Goal: Transaction & Acquisition: Purchase product/service

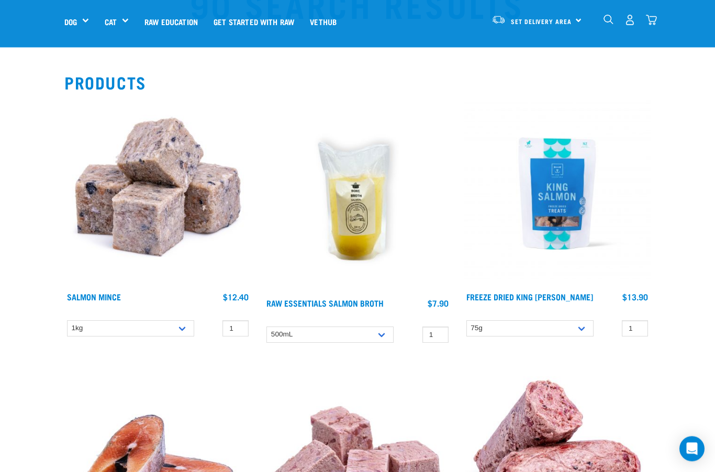
scroll to position [59, 0]
click at [349, 291] on img at bounding box center [357, 196] width 187 height 193
click at [347, 301] on link "Raw Essentials Salmon Broth" at bounding box center [325, 303] width 117 height 5
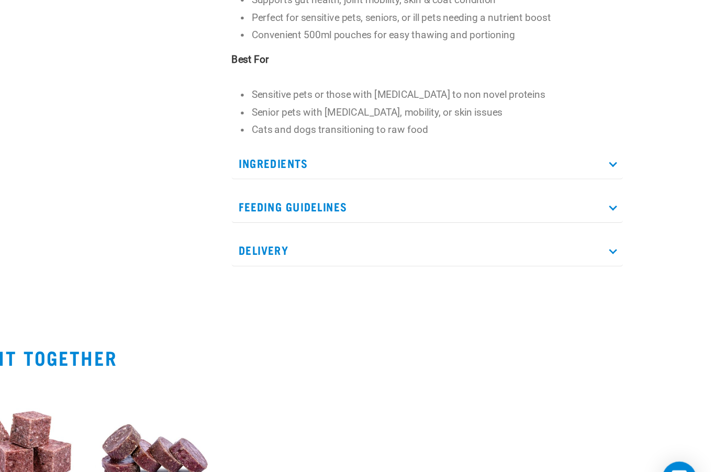
scroll to position [385, 0]
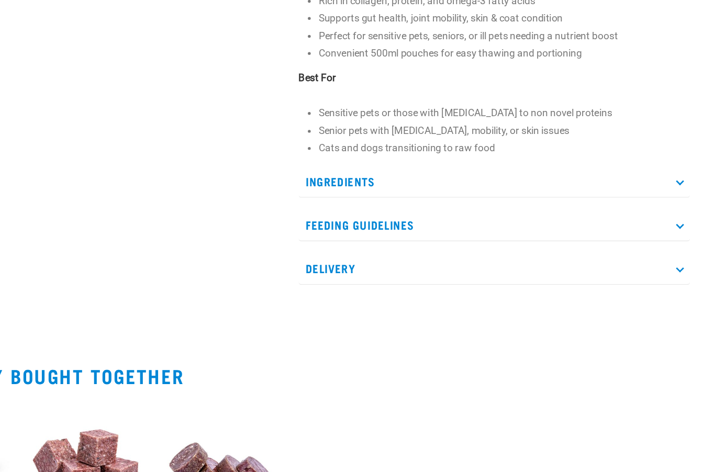
click at [364, 202] on p "Ingredients" at bounding box center [507, 214] width 287 height 24
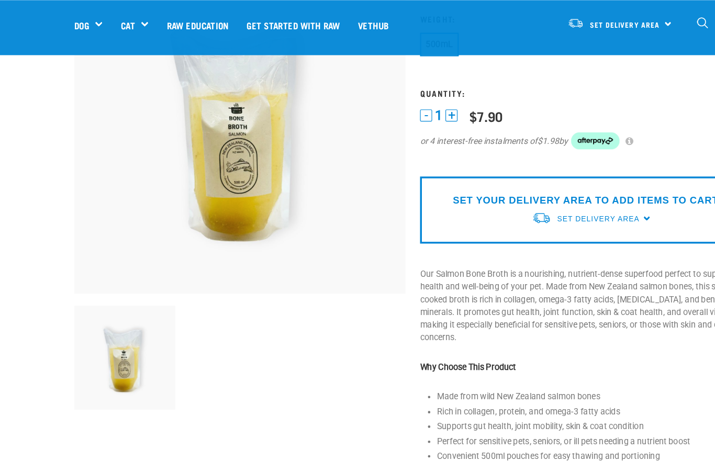
scroll to position [0, 0]
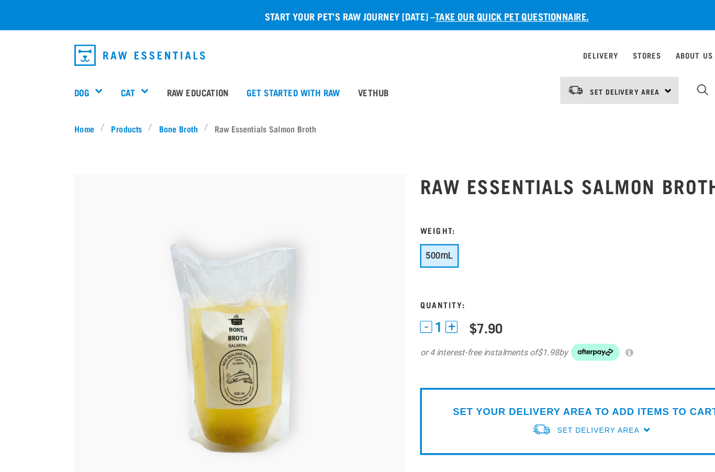
click at [609, 75] on img "dropdown navigation" at bounding box center [609, 78] width 10 height 10
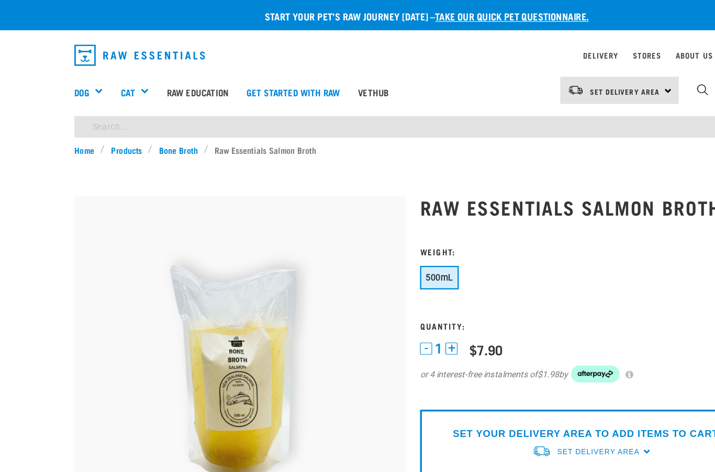
click at [97, 109] on input "search" at bounding box center [354, 110] width 580 height 19
type input "Puzzles"
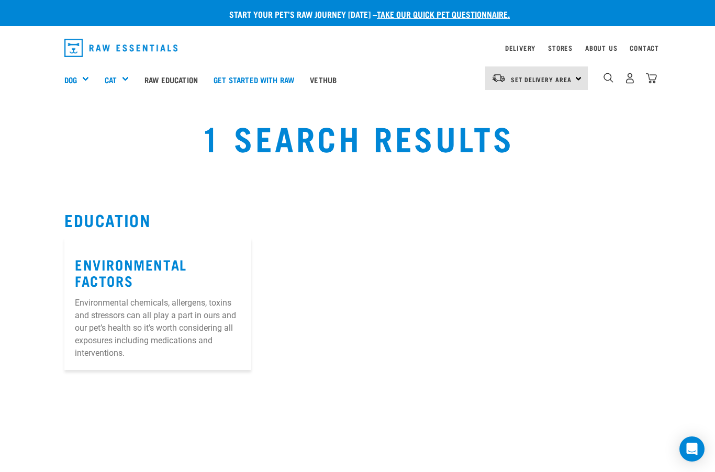
click at [0, 0] on div "Shop All Dog" at bounding box center [0, 0] width 0 height 0
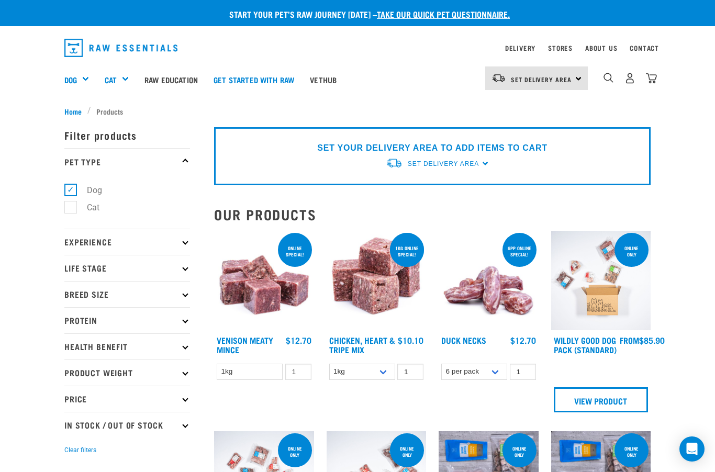
click at [183, 341] on p "Health Benefit" at bounding box center [127, 347] width 126 height 26
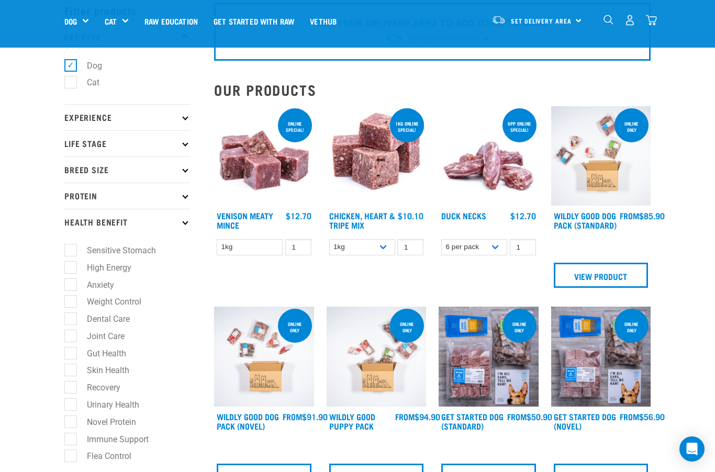
scroll to position [52, 0]
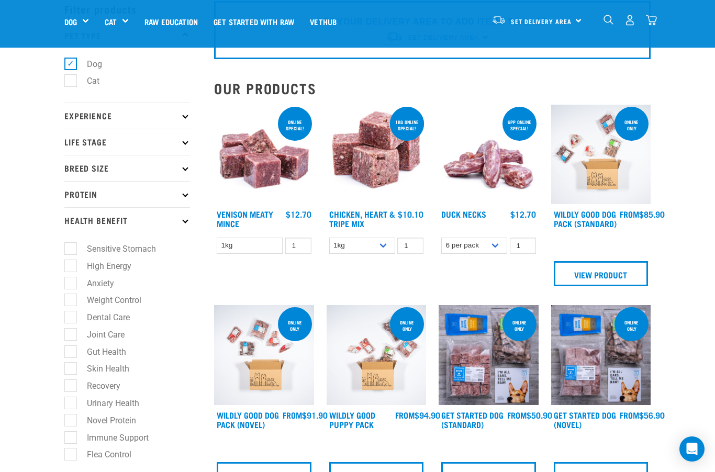
click at [75, 315] on label "Dental Care" at bounding box center [102, 317] width 64 height 13
click at [71, 315] on input "Dental Care" at bounding box center [67, 316] width 7 height 7
checkbox input "true"
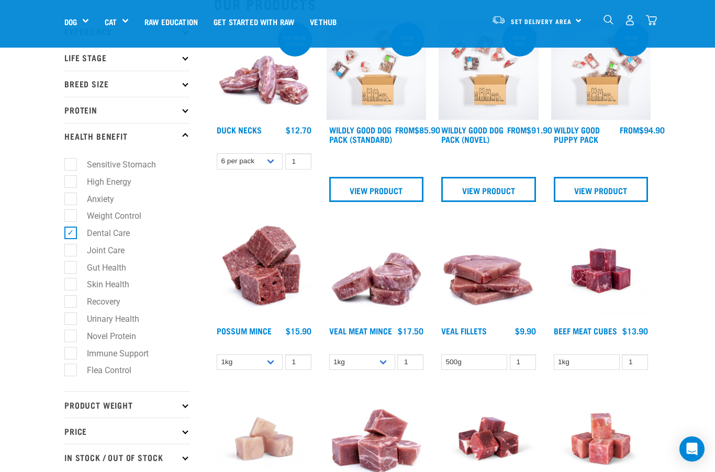
scroll to position [114, 0]
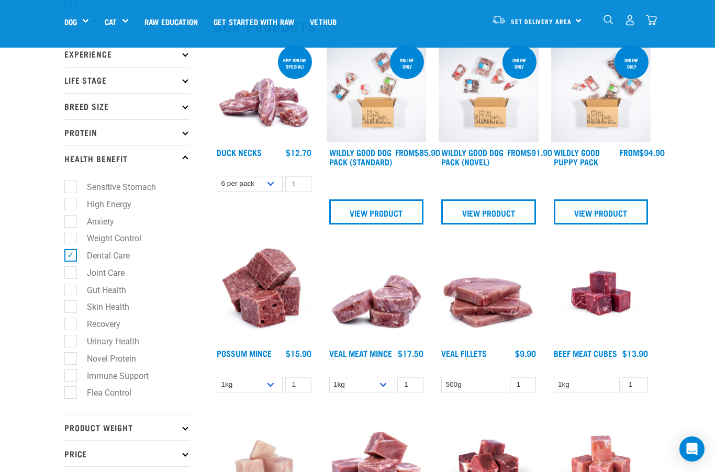
click at [607, 18] on img "dropdown navigation" at bounding box center [609, 20] width 10 height 10
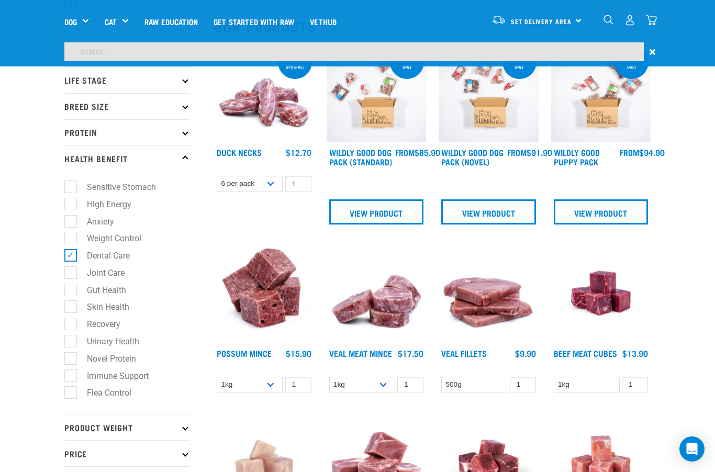
click at [85, 53] on input "search" at bounding box center [354, 51] width 580 height 19
type input "Pizzle"
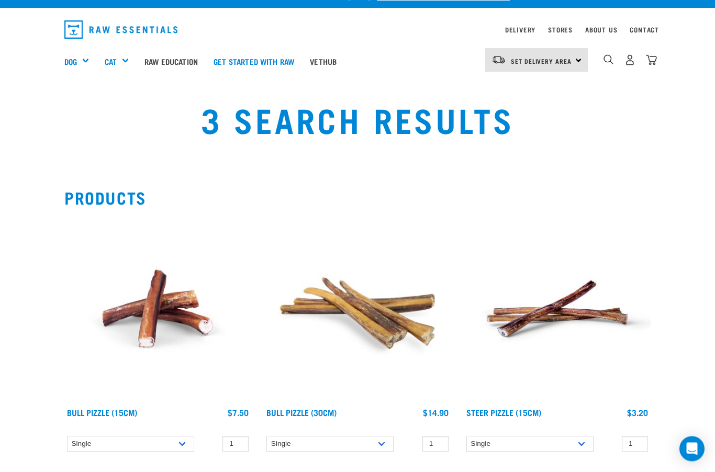
scroll to position [18, 0]
click at [575, 447] on select "Single 10 per pack 25 per pack 50 per pack" at bounding box center [530, 444] width 127 height 16
select select "682006"
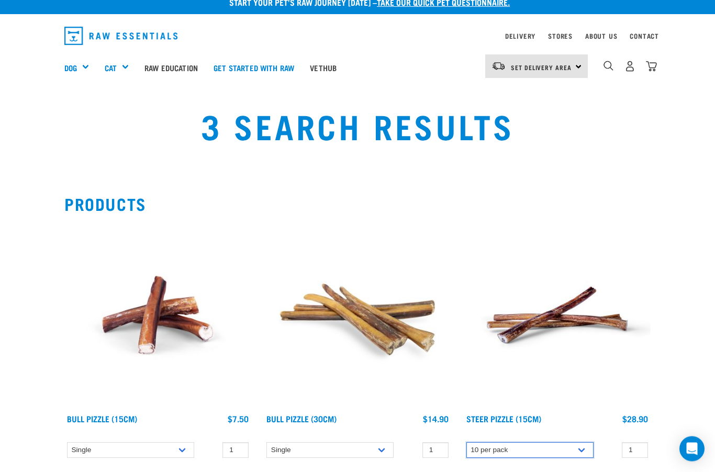
scroll to position [0, 0]
